Goal: Task Accomplishment & Management: Manage account settings

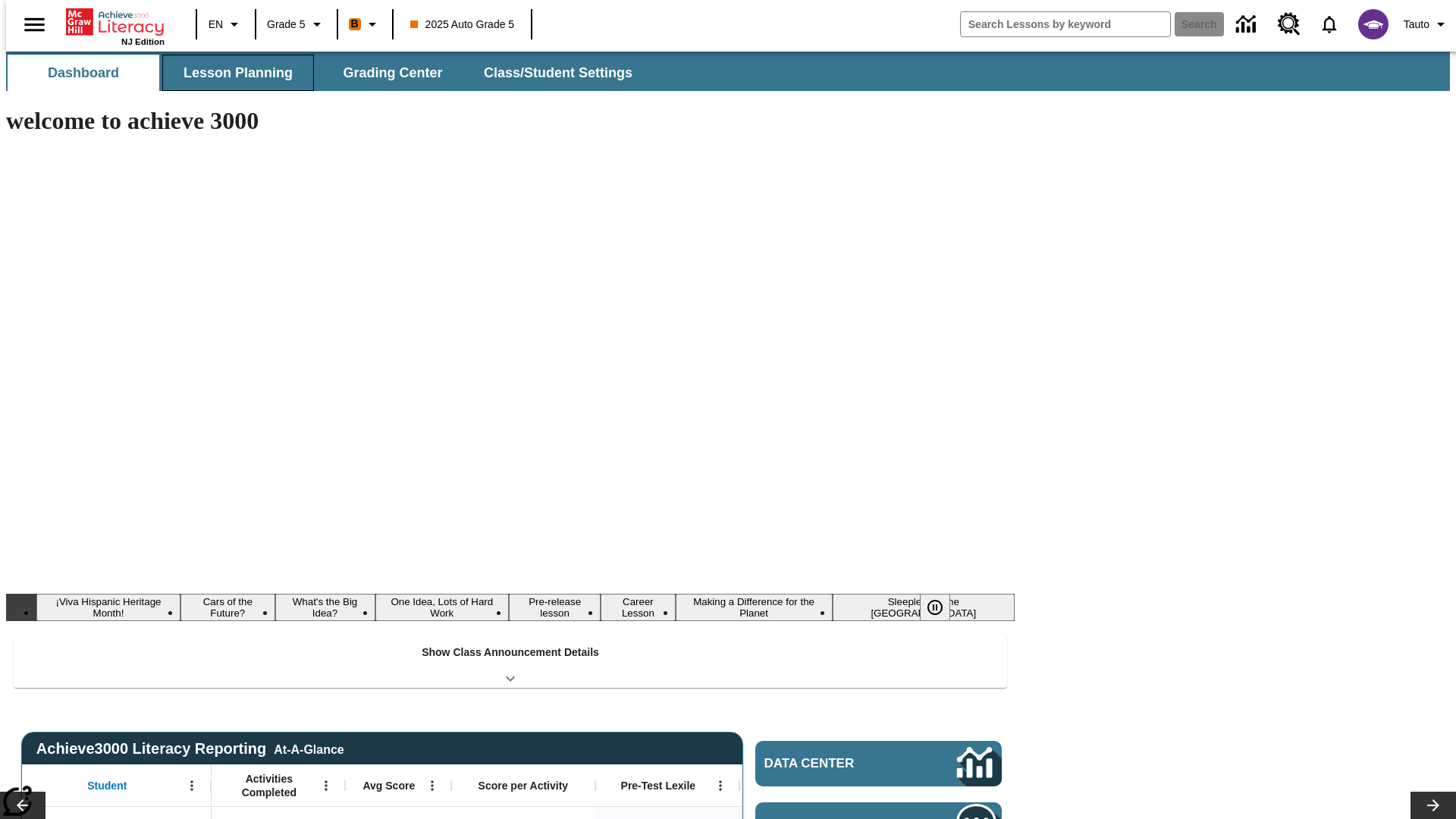
click at [232, 73] on button "Lesson Planning" at bounding box center [238, 72] width 151 height 36
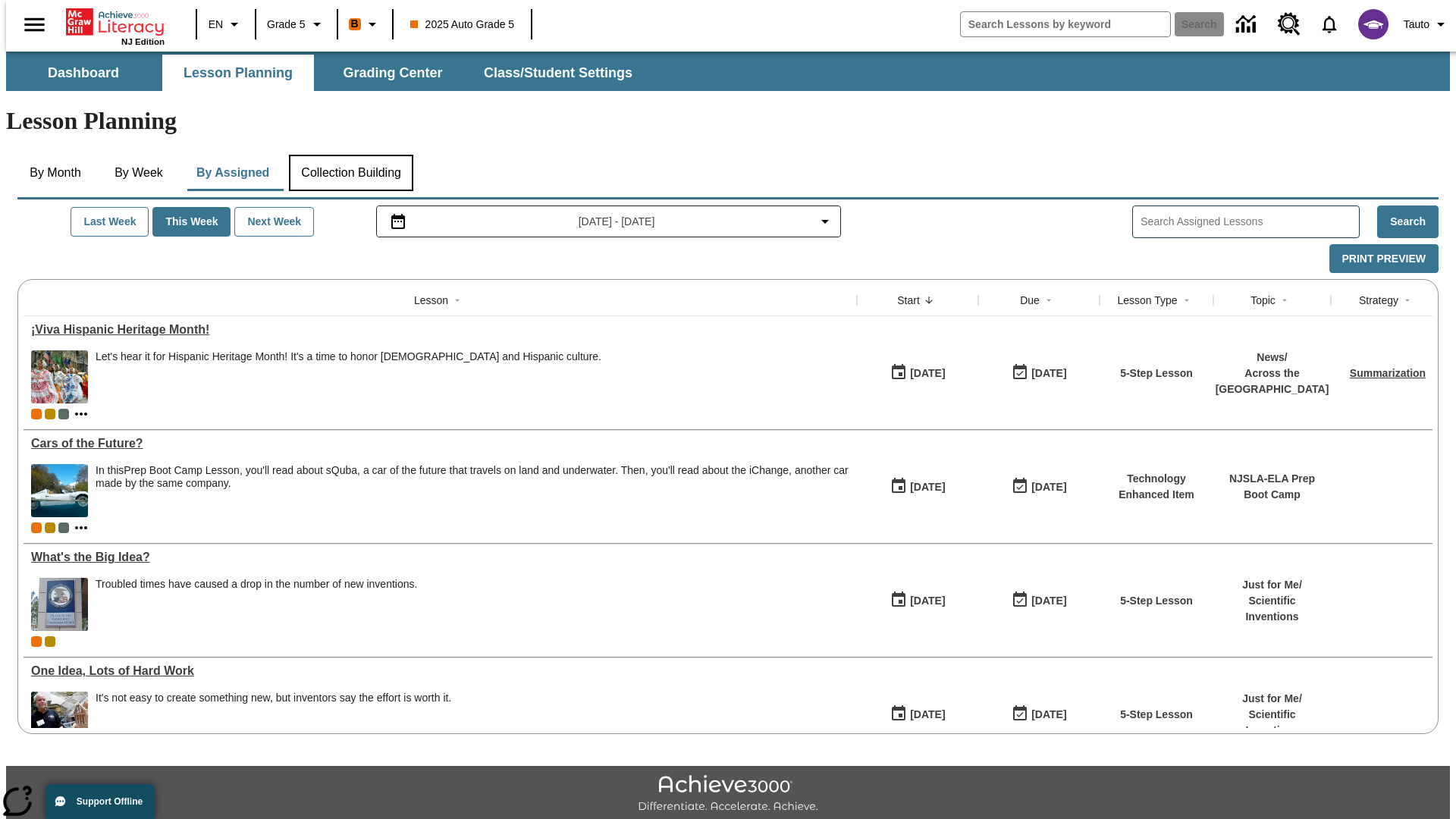
click at [350, 155] on button "Collection Building" at bounding box center [351, 172] width 124 height 36
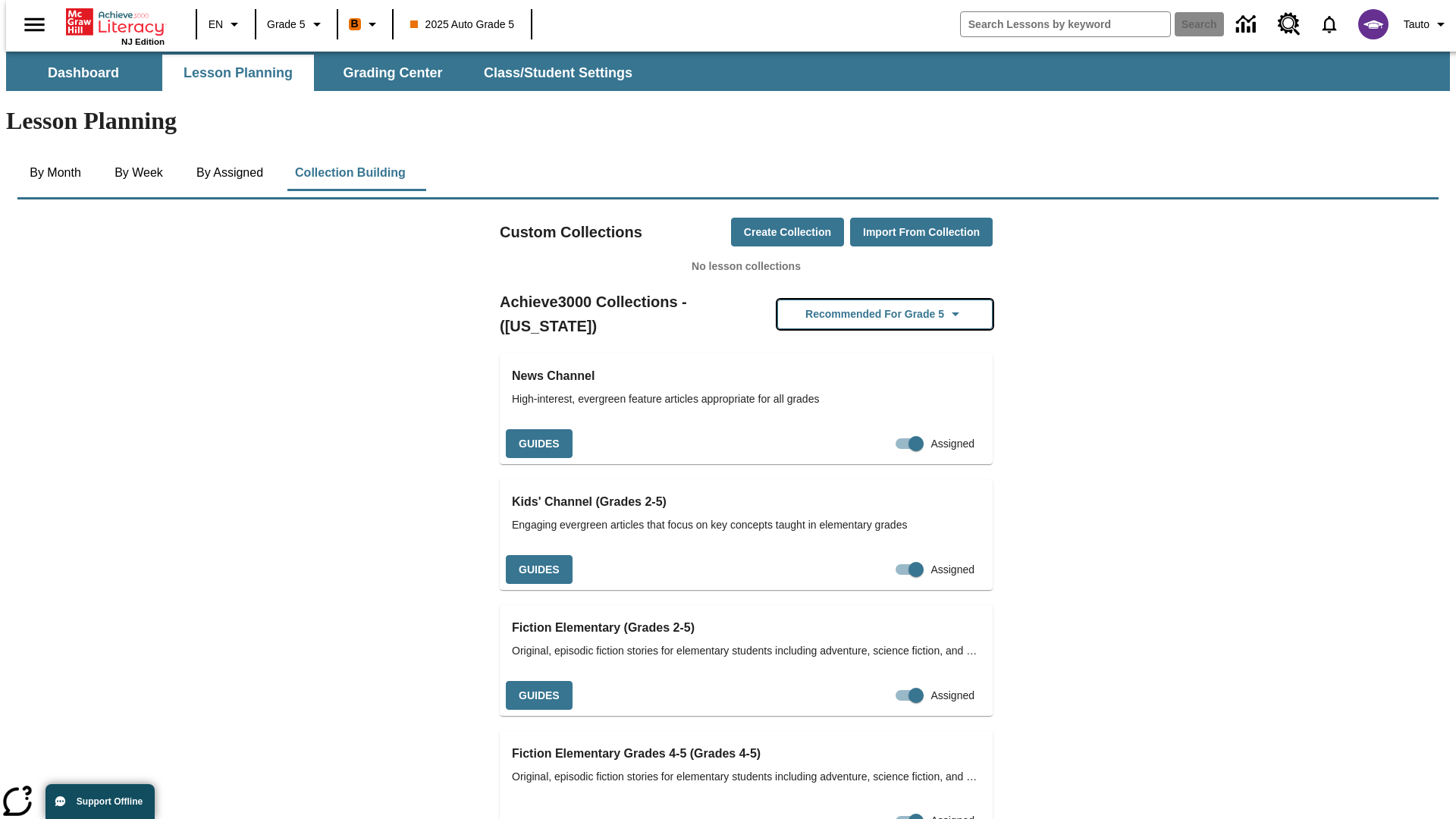
click at [861, 299] on button "Recommended for Grade 5" at bounding box center [885, 314] width 215 height 30
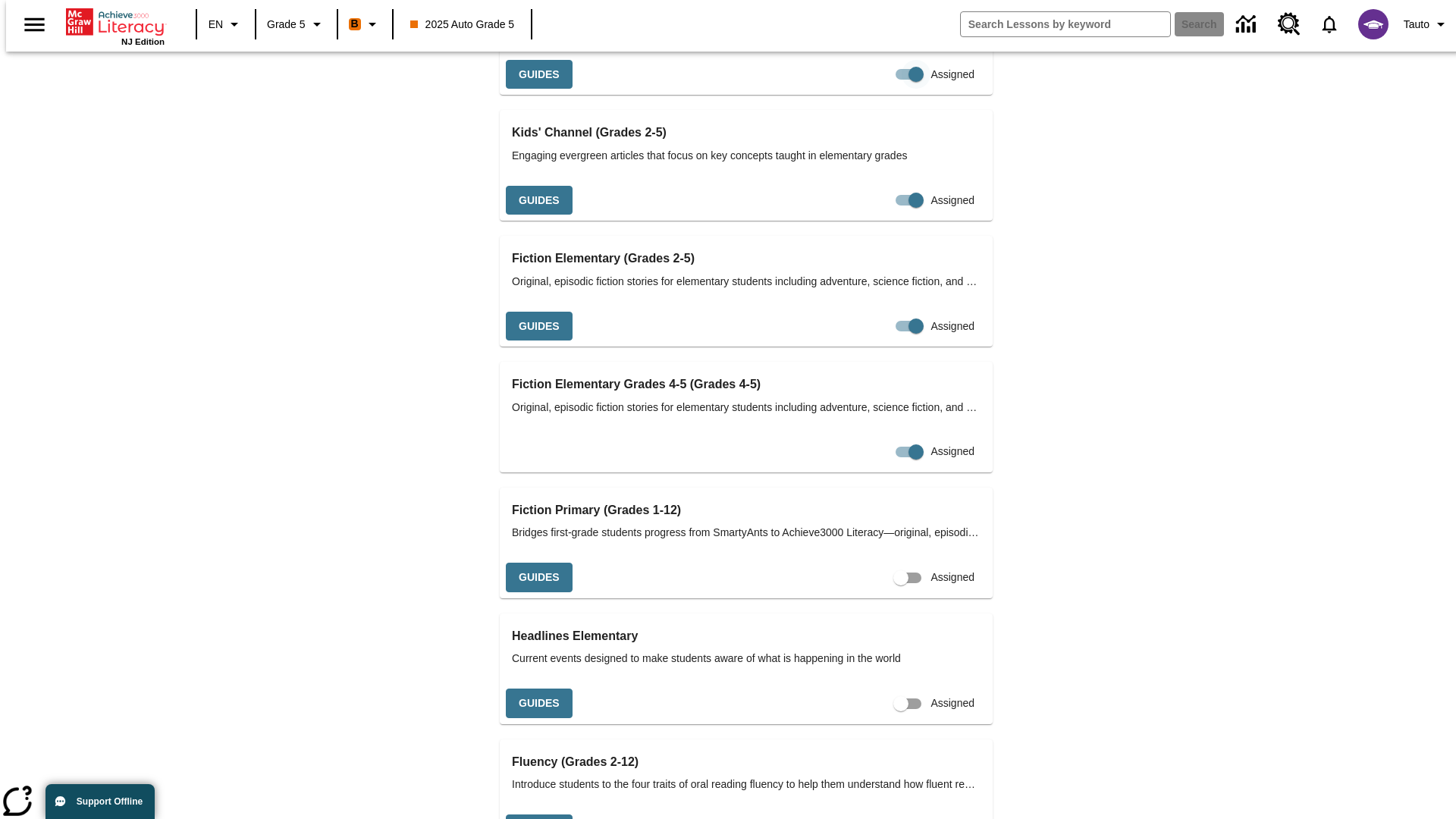
click at [873, 89] on input "Assigned" at bounding box center [916, 74] width 86 height 29
checkbox input "false"
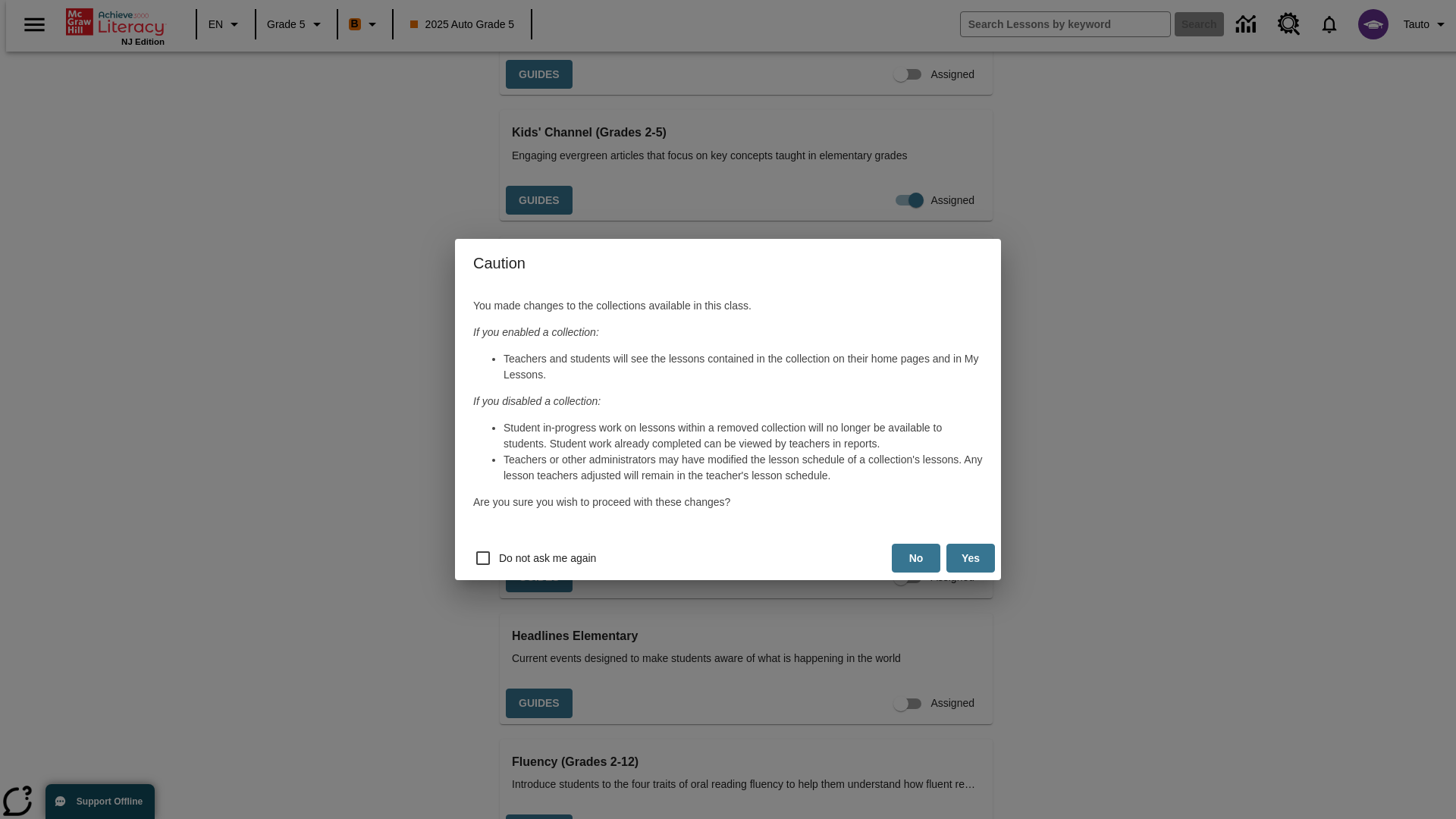
scroll to position [0, 0]
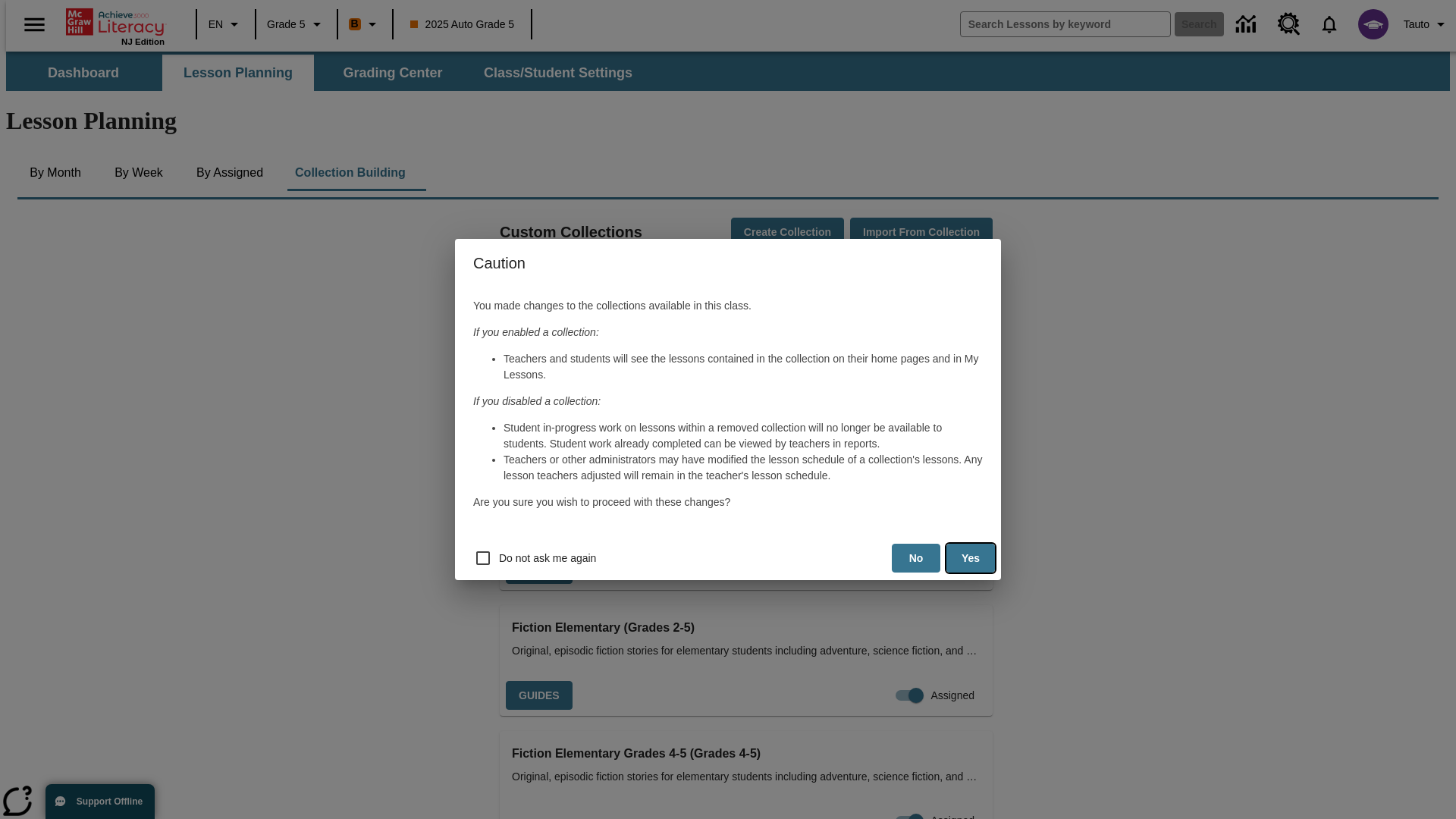
click at [971, 558] on button "Yes" at bounding box center [971, 558] width 49 height 30
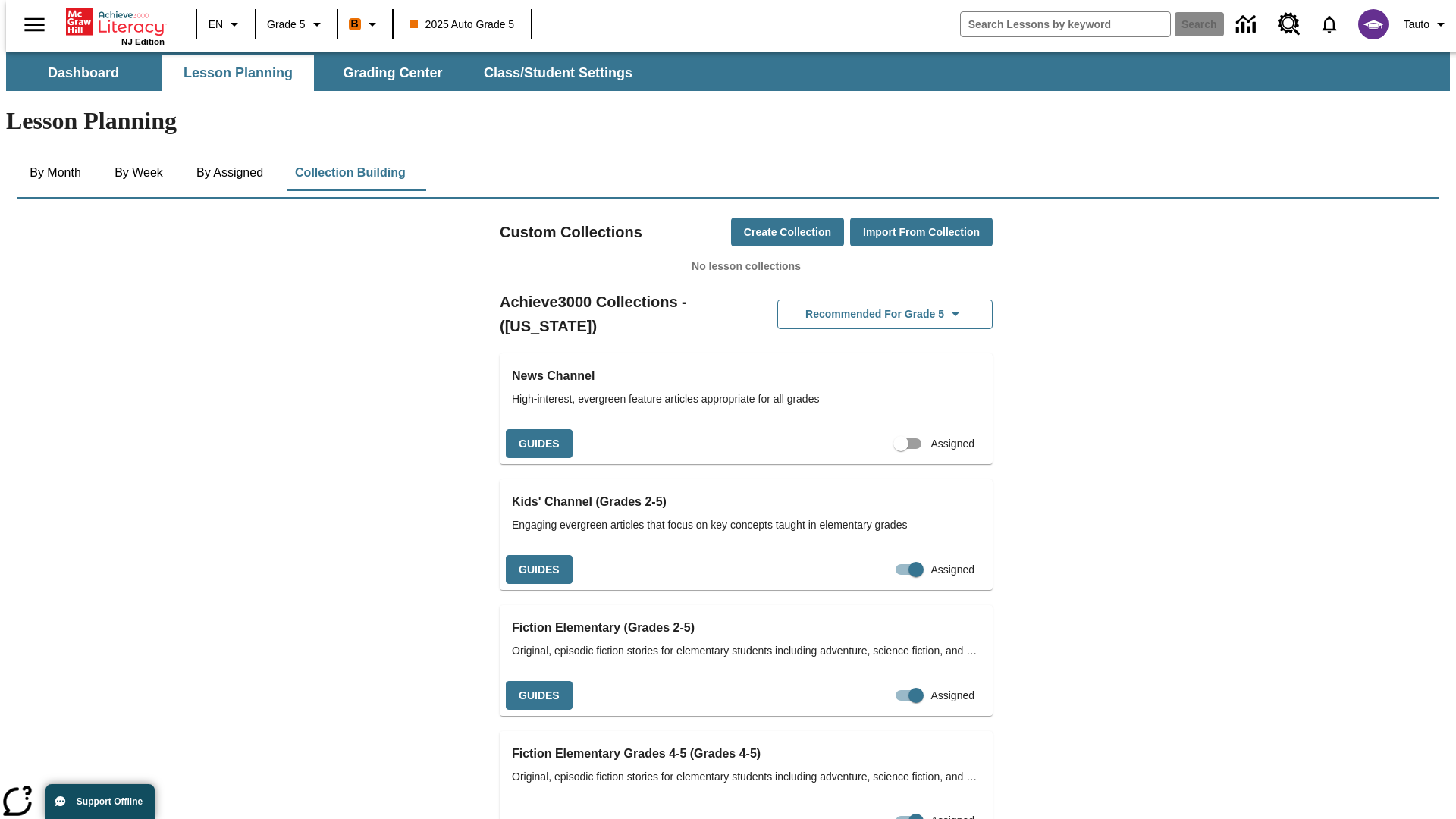
click at [875, 429] on input "Assigned" at bounding box center [901, 444] width 86 height 29
checkbox input "true"
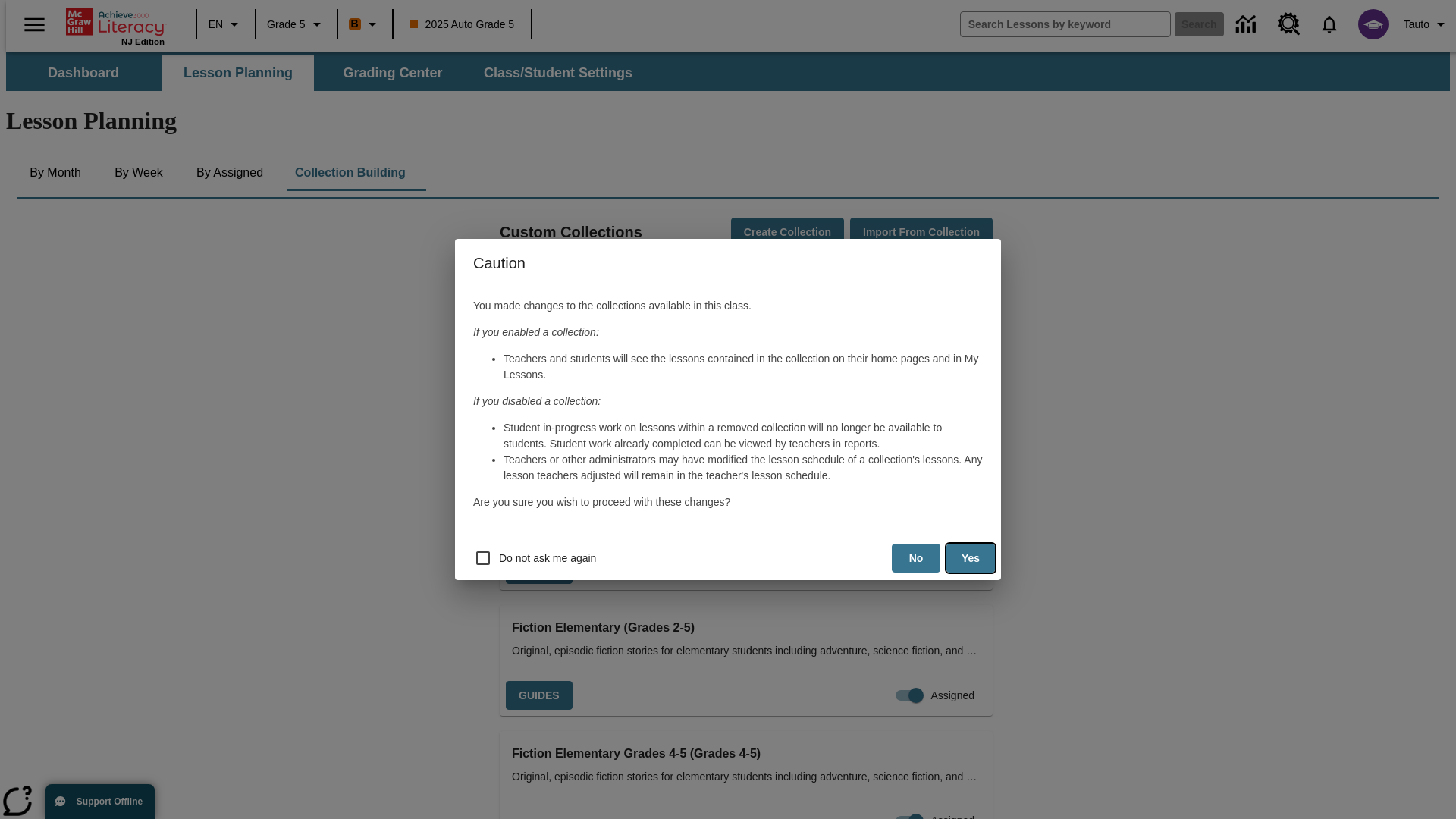
click at [971, 558] on button "Yes" at bounding box center [971, 558] width 49 height 30
